Goal: Task Accomplishment & Management: Complete application form

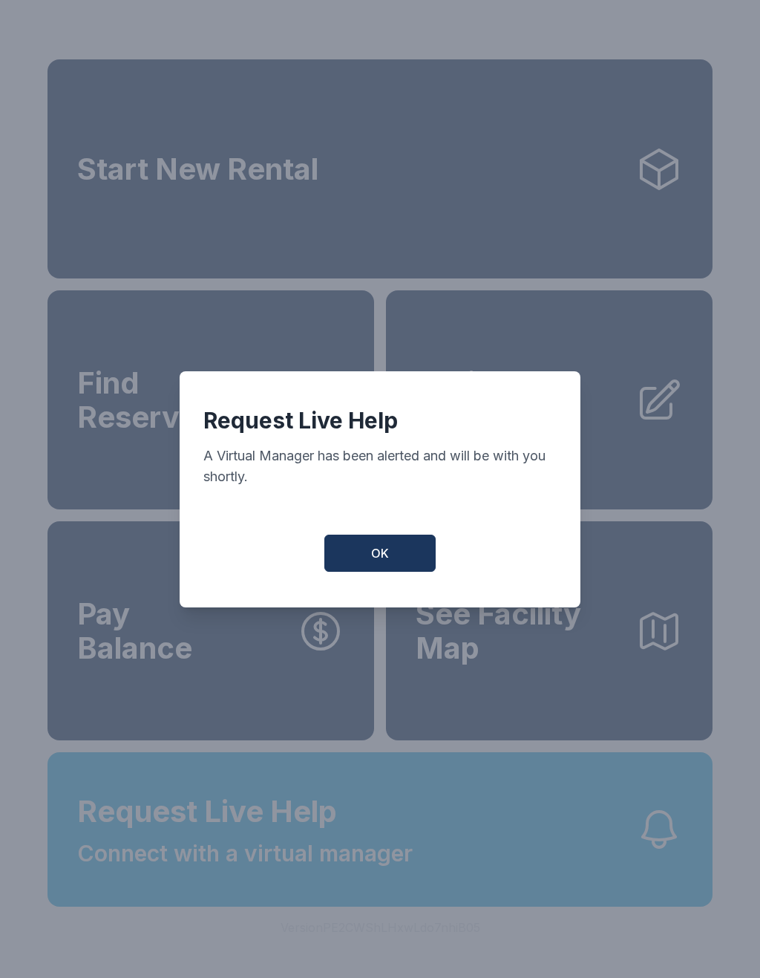
click at [416, 557] on button "OK" at bounding box center [379, 553] width 111 height 37
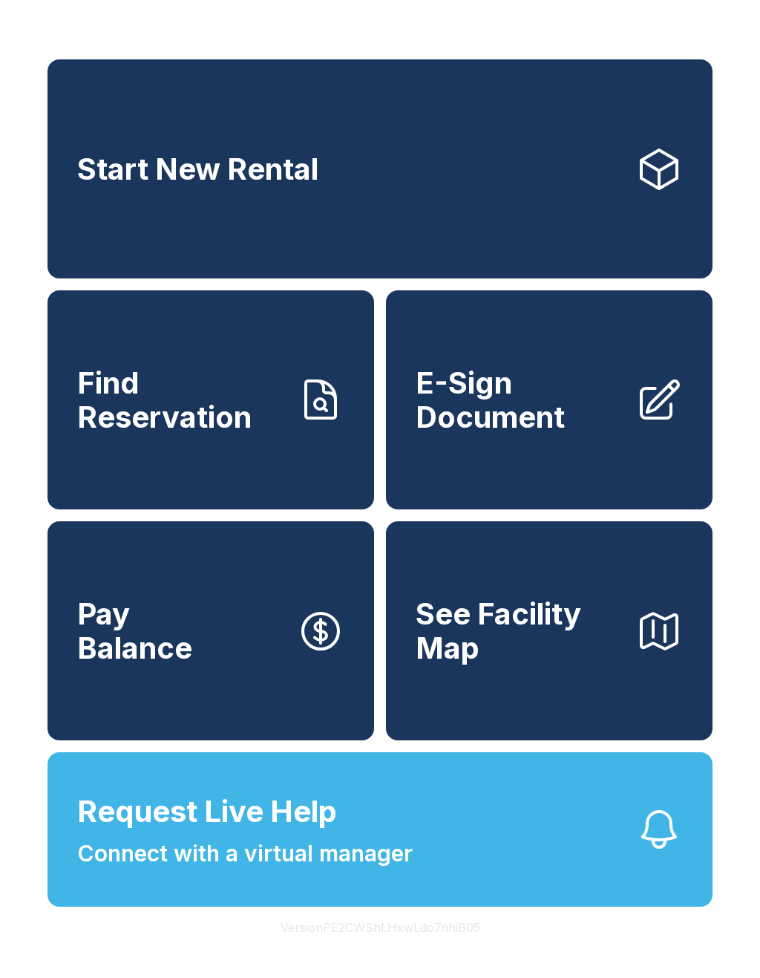
click at [534, 664] on span "See Facility Map" at bounding box center [520, 631] width 208 height 68
click at [520, 703] on button "See Facility Map" at bounding box center [549, 630] width 327 height 219
click at [535, 412] on span "E-Sign Document" at bounding box center [520, 400] width 208 height 68
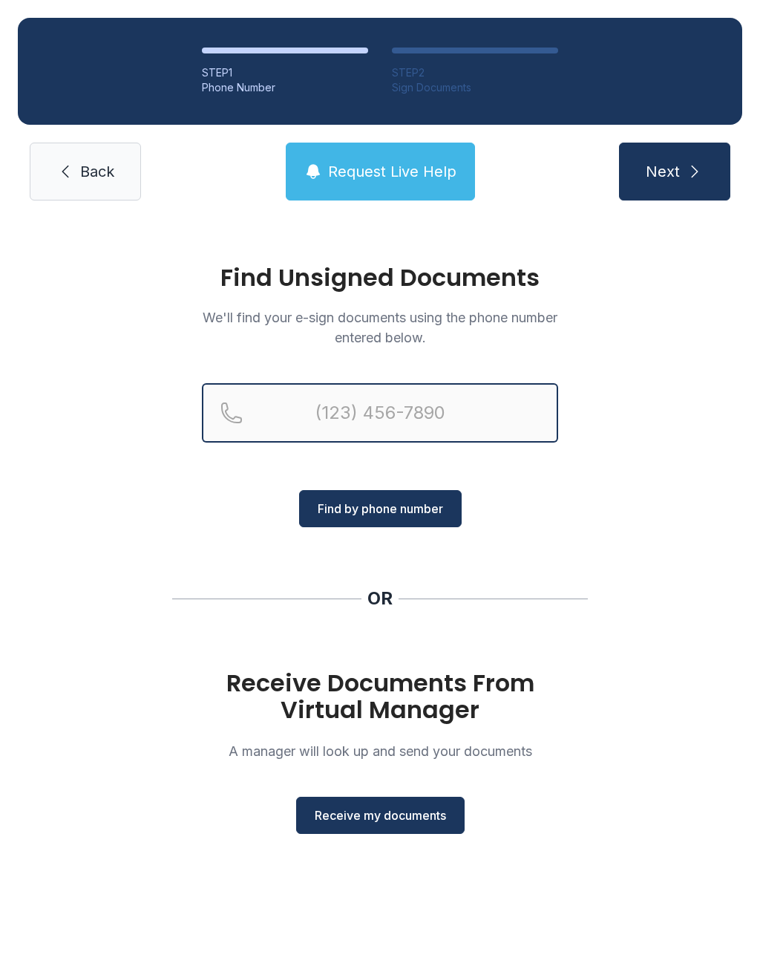
click at [463, 396] on input "Reservation phone number" at bounding box center [380, 412] width 356 height 59
type input "("
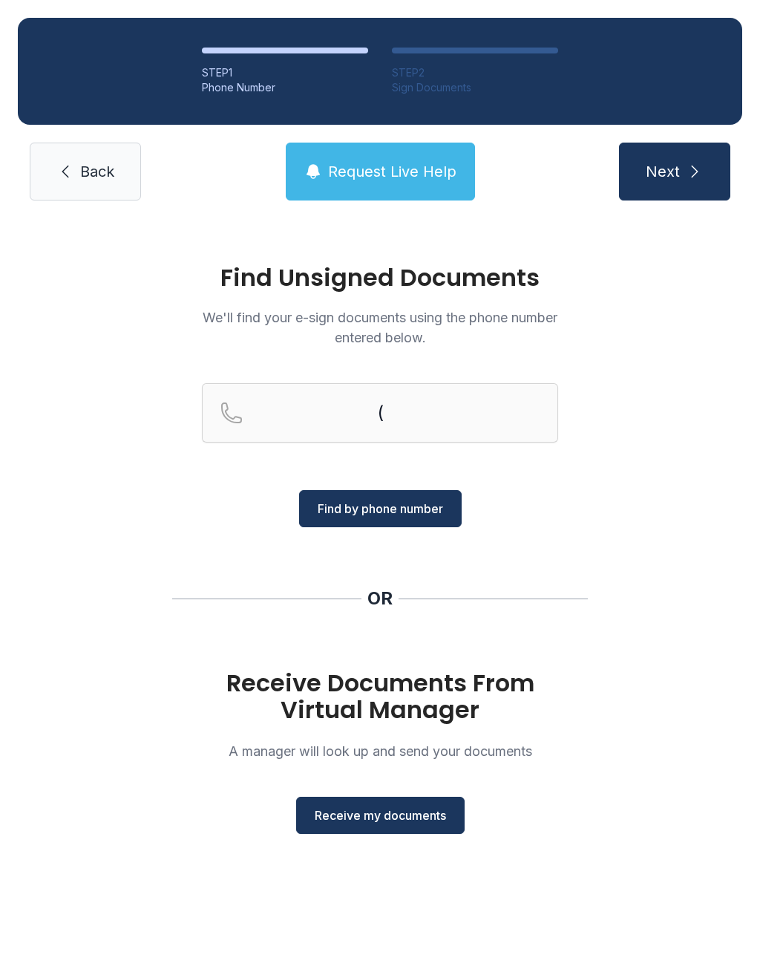
click at [673, 515] on div "Find Unsigned Documents We'll find your e-sign documents using the phone number…" at bounding box center [380, 555] width 760 height 675
click at [419, 809] on span "Receive my documents" at bounding box center [380, 815] width 131 height 18
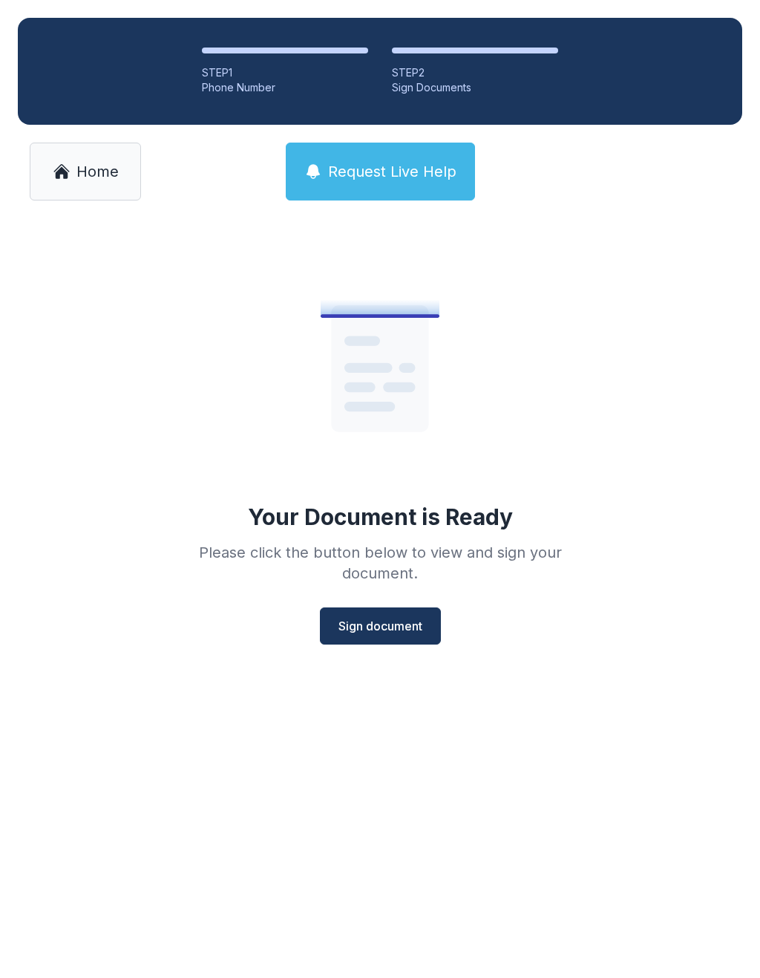
click at [361, 622] on span "Sign document" at bounding box center [381, 626] width 84 height 18
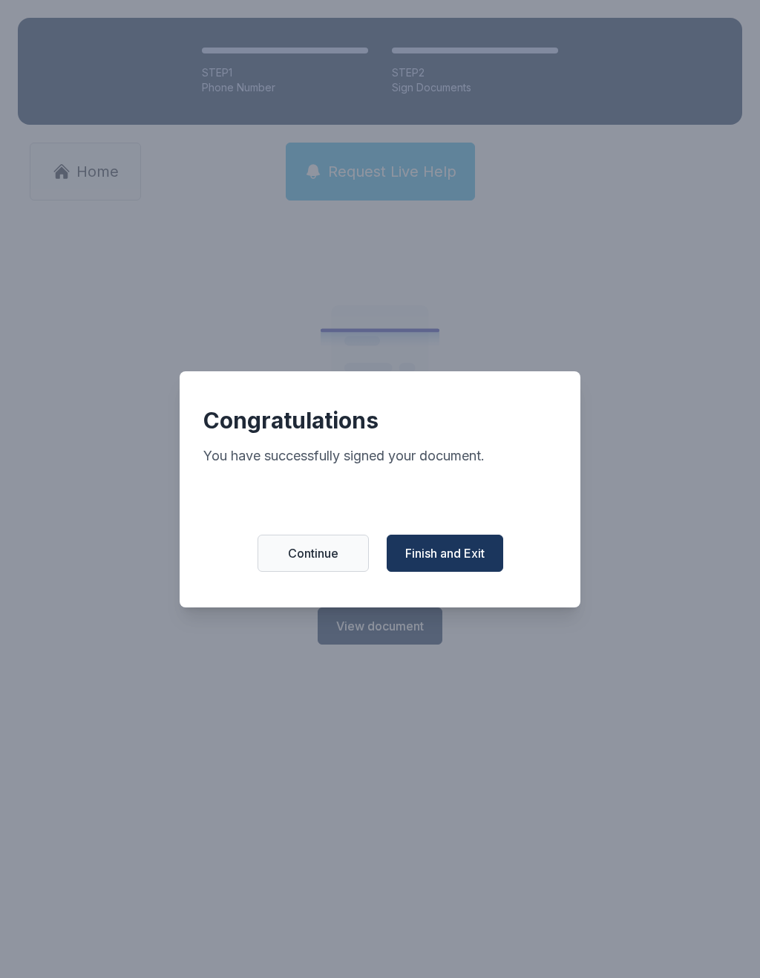
click at [451, 562] on span "Finish and Exit" at bounding box center [444, 553] width 79 height 18
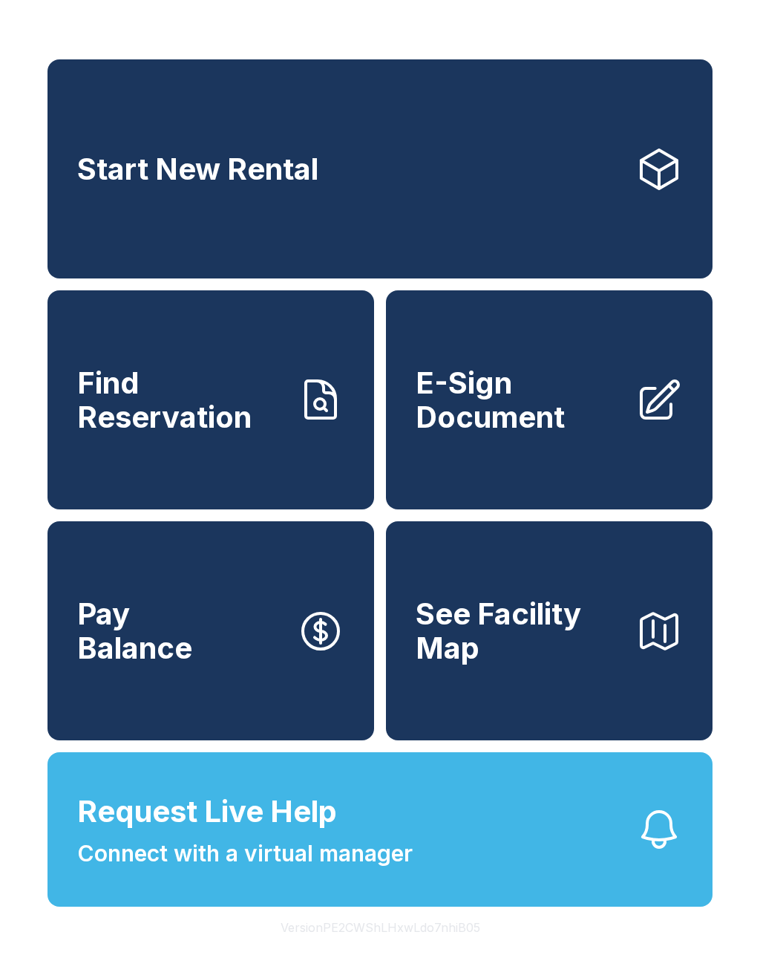
click at [530, 430] on span "E-Sign Document" at bounding box center [520, 400] width 208 height 68
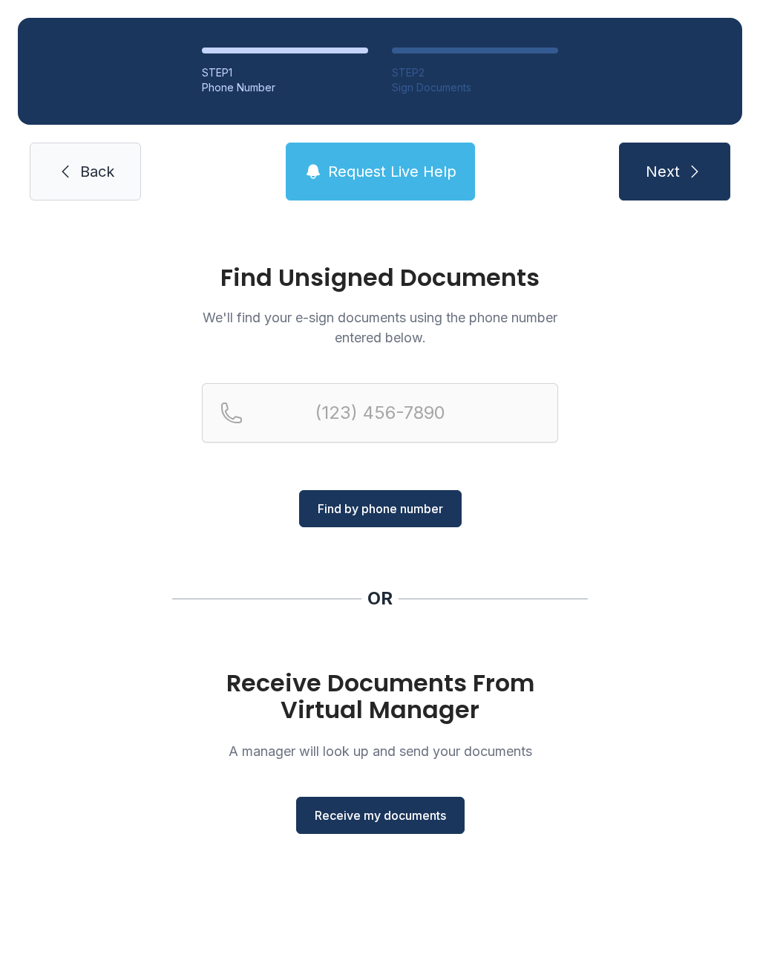
click at [376, 805] on button "Receive my documents" at bounding box center [380, 815] width 169 height 37
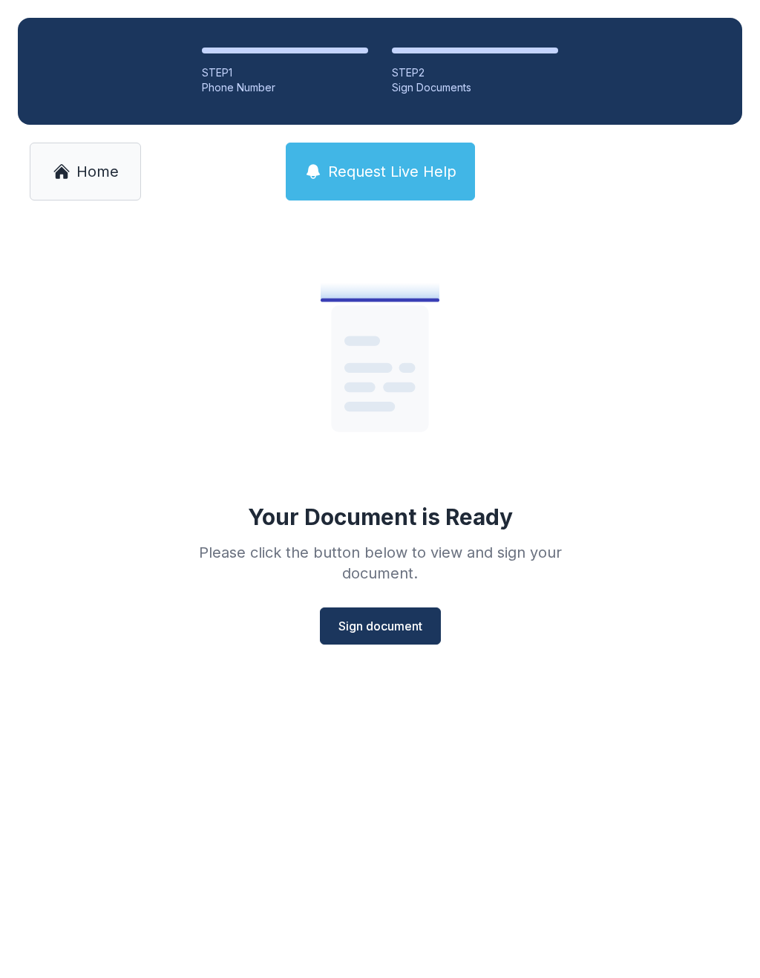
click at [403, 603] on div "Your Document is Ready Please click the button below to view and sign your docu…" at bounding box center [380, 446] width 428 height 396
click at [402, 603] on div "Your Document is Ready Please click the button below to view and sign your docu…" at bounding box center [380, 446] width 428 height 396
click at [378, 621] on span "Sign document" at bounding box center [381, 626] width 84 height 18
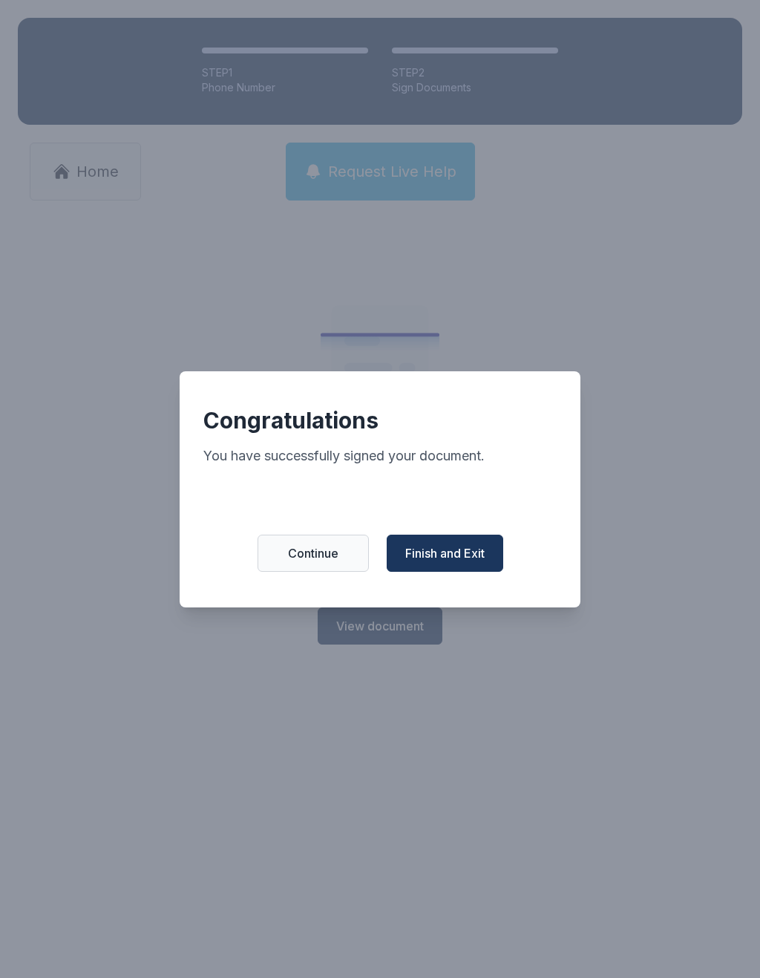
click at [454, 556] on span "Finish and Exit" at bounding box center [444, 553] width 79 height 18
